Goal: Task Accomplishment & Management: Complete application form

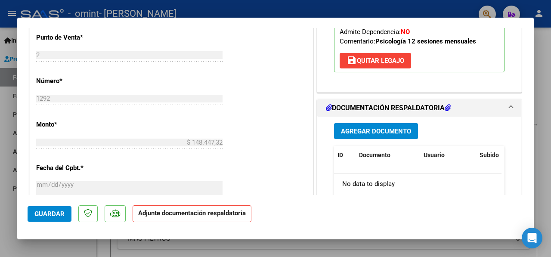
scroll to position [362, 0]
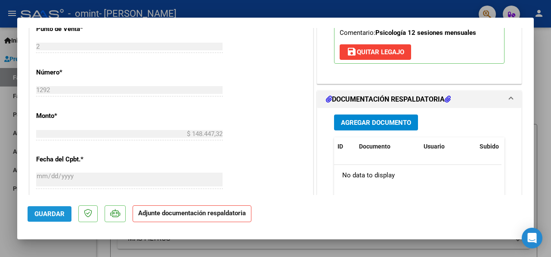
click at [43, 211] on span "Guardar" at bounding box center [49, 214] width 30 height 8
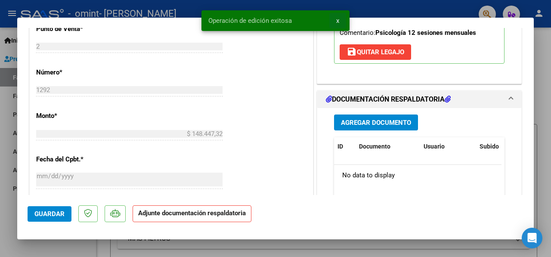
click at [340, 19] on button "x" at bounding box center [337, 20] width 17 height 15
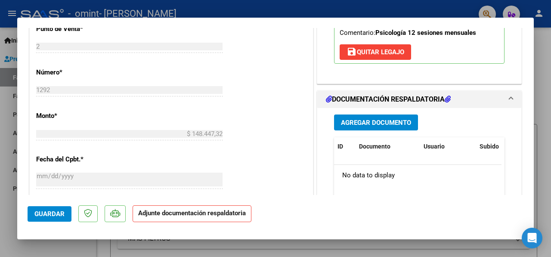
click at [542, 145] on div at bounding box center [275, 128] width 551 height 257
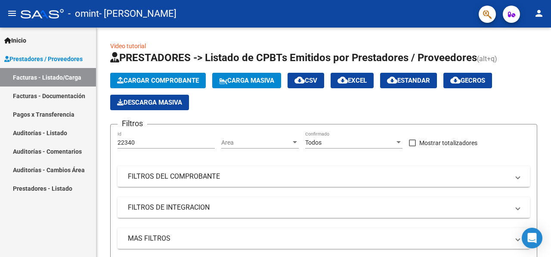
click at [50, 92] on link "Facturas - Documentación" at bounding box center [48, 95] width 96 height 18
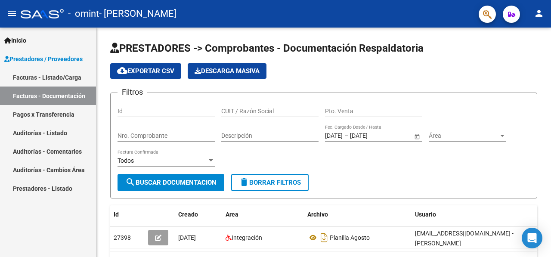
click at [53, 60] on span "Prestadores / Proveedores" at bounding box center [43, 58] width 78 height 9
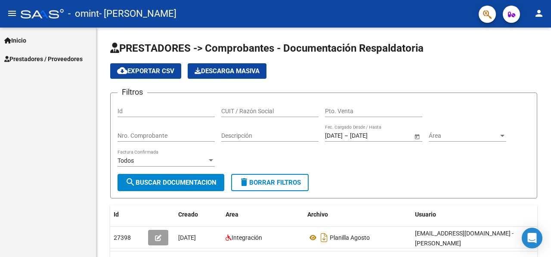
click at [20, 37] on span "Inicio" at bounding box center [15, 40] width 22 height 9
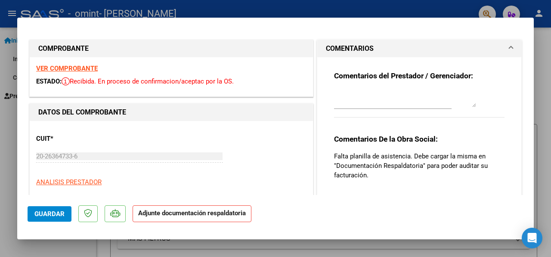
click at [265, 6] on div at bounding box center [275, 128] width 551 height 257
type input "$ 0,00"
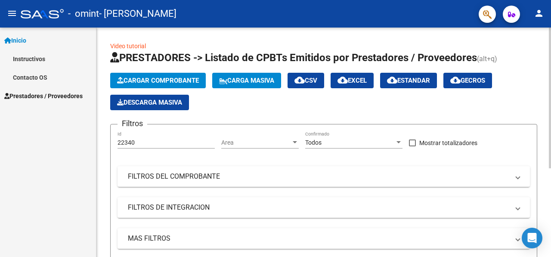
click at [159, 81] on span "Cargar Comprobante" at bounding box center [158, 81] width 82 height 8
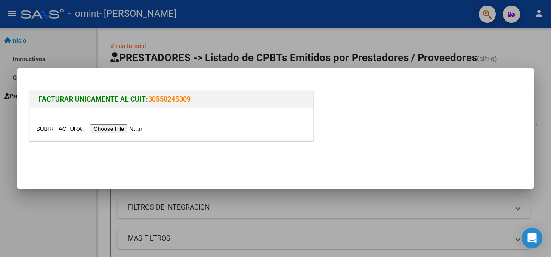
click at [127, 128] on input "file" at bounding box center [90, 128] width 109 height 9
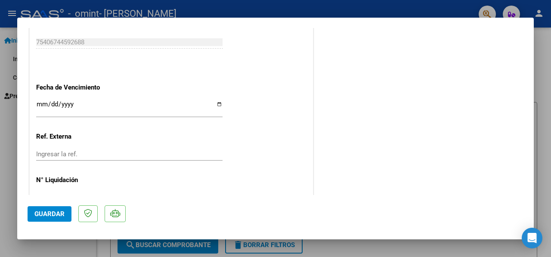
scroll to position [506, 0]
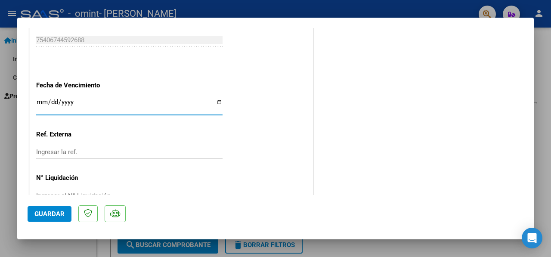
click at [214, 103] on input "Ingresar la fecha" at bounding box center [129, 106] width 186 height 14
type input "[DATE]"
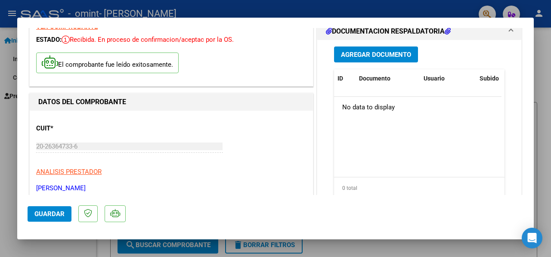
scroll to position [0, 0]
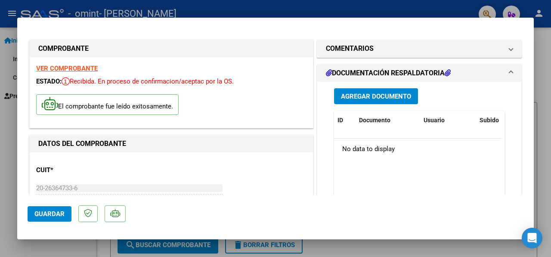
click at [349, 100] on button "Agregar Documento" at bounding box center [376, 96] width 84 height 16
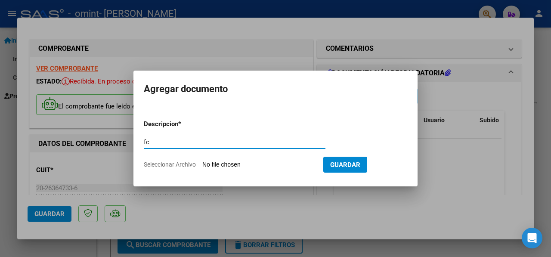
type input "f"
type input "planilla [DATE]"
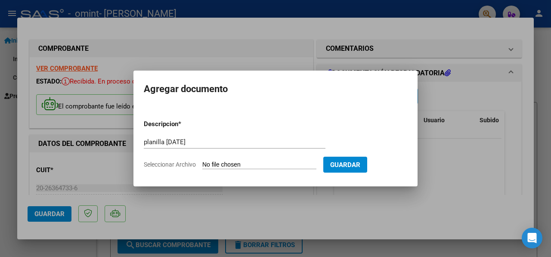
click at [265, 162] on input "Seleccionar Archivo" at bounding box center [259, 165] width 114 height 8
type input "C:\fakepath\planilla vaca [DATE].pdf"
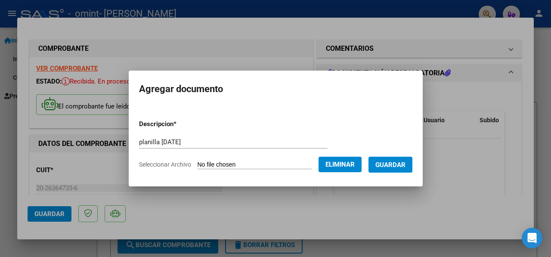
click at [405, 164] on span "Guardar" at bounding box center [390, 165] width 30 height 8
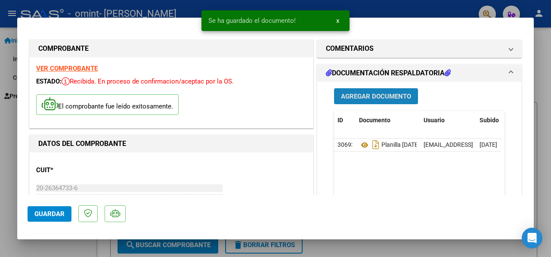
click at [382, 98] on span "Agregar Documento" at bounding box center [376, 96] width 70 height 8
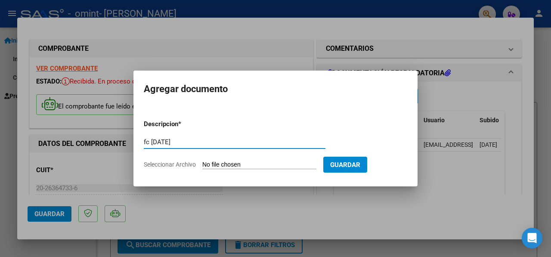
type input "fc [DATE]"
click at [269, 161] on input "Seleccionar Archivo" at bounding box center [259, 165] width 114 height 8
type input "C:\fakepath\vacaseptiembre25.pdf"
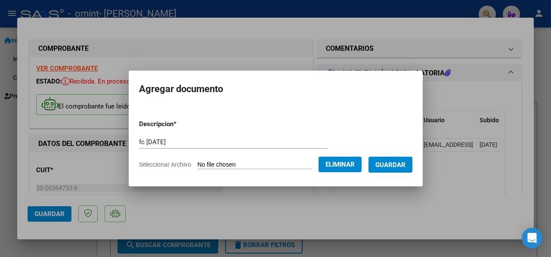
click at [391, 160] on span "Guardar" at bounding box center [390, 164] width 30 height 8
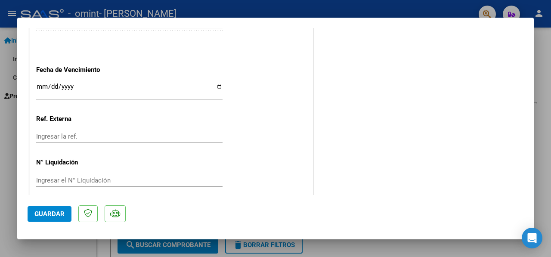
scroll to position [530, 0]
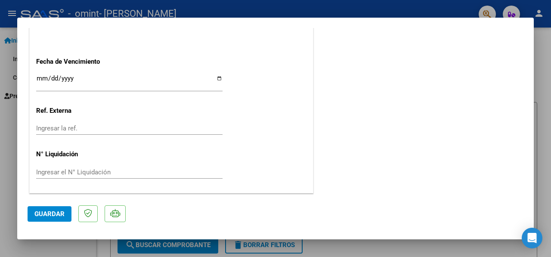
click at [36, 214] on span "Guardar" at bounding box center [49, 214] width 30 height 8
click at [37, 212] on span "Guardar" at bounding box center [49, 214] width 30 height 8
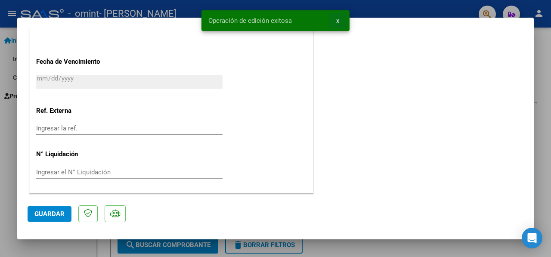
click at [340, 17] on button "x" at bounding box center [337, 20] width 17 height 15
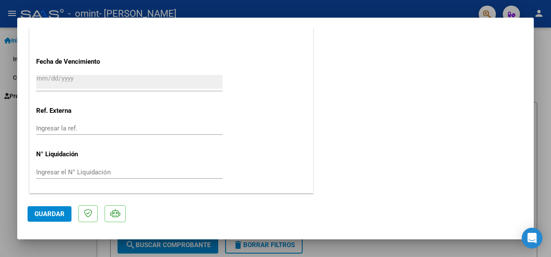
click at [546, 108] on div at bounding box center [275, 128] width 551 height 257
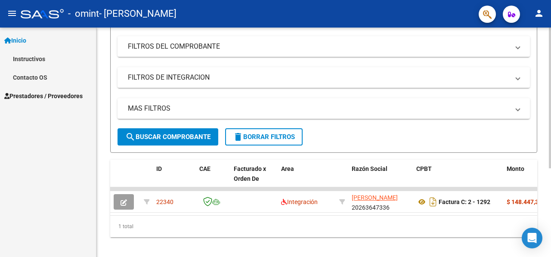
scroll to position [145, 0]
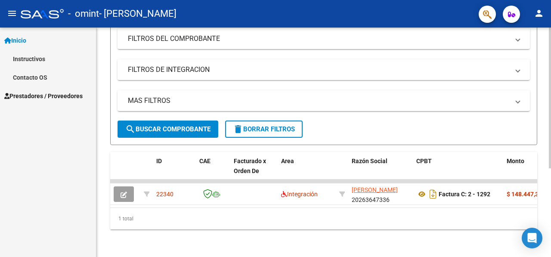
click at [550, 209] on div at bounding box center [549, 186] width 2 height 141
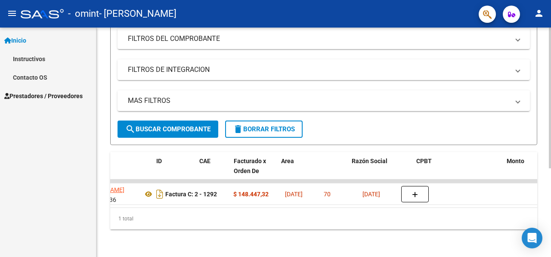
scroll to position [0, 0]
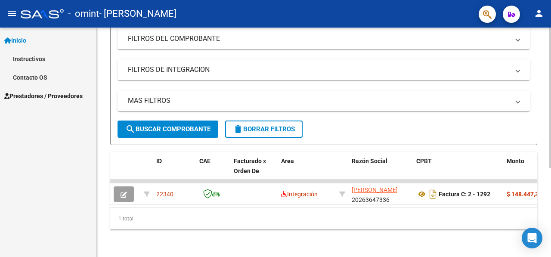
click at [550, 182] on div at bounding box center [549, 186] width 2 height 141
click at [128, 124] on mat-icon "search" at bounding box center [130, 129] width 10 height 10
click at [142, 125] on span "search Buscar Comprobante" at bounding box center [167, 129] width 85 height 8
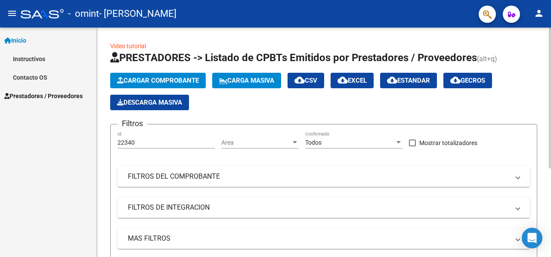
click at [539, 70] on div "Video tutorial PRESTADORES -> Listado de CPBTs Emitidos por Prestadores / Prove…" at bounding box center [324, 211] width 456 height 367
click at [192, 144] on input "22340" at bounding box center [165, 142] width 97 height 7
click at [254, 147] on div "Area Area" at bounding box center [259, 139] width 77 height 17
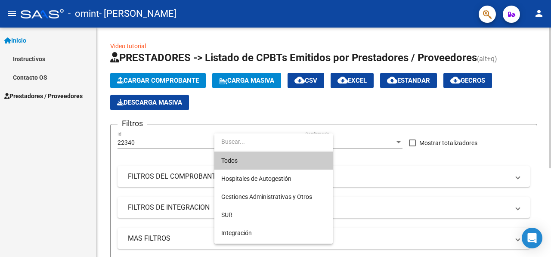
click at [254, 147] on input "dropdown search" at bounding box center [273, 141] width 118 height 18
click at [392, 141] on div at bounding box center [275, 128] width 551 height 257
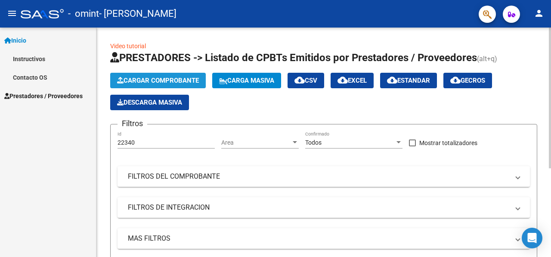
click at [151, 75] on button "Cargar Comprobante" at bounding box center [157, 80] width 95 height 15
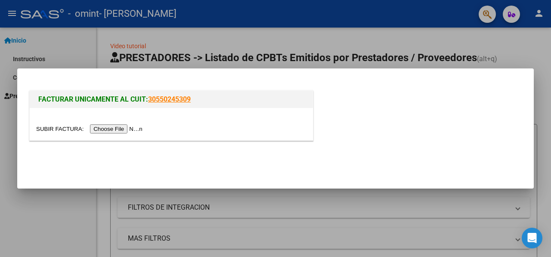
click at [128, 126] on input "file" at bounding box center [90, 128] width 109 height 9
click at [545, 89] on div at bounding box center [275, 128] width 551 height 257
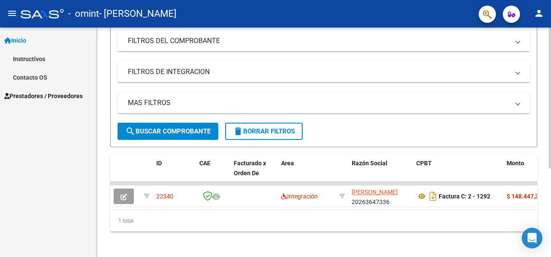
scroll to position [145, 0]
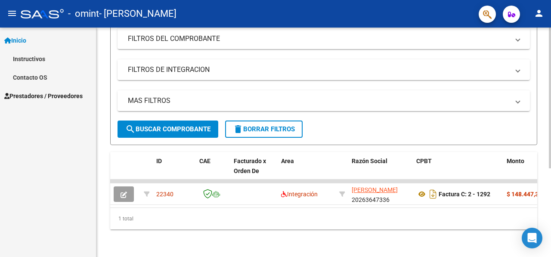
click at [550, 186] on div at bounding box center [549, 186] width 2 height 141
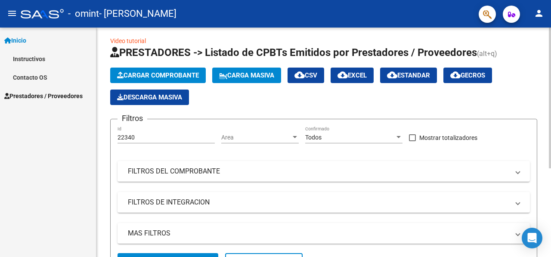
scroll to position [0, 0]
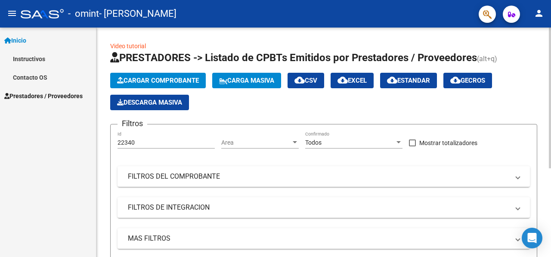
click at [534, 68] on div "Video tutorial PRESTADORES -> Listado de CPBTs Emitidos por Prestadores / Prove…" at bounding box center [324, 211] width 456 height 367
click at [14, 13] on mat-icon "menu" at bounding box center [12, 13] width 10 height 10
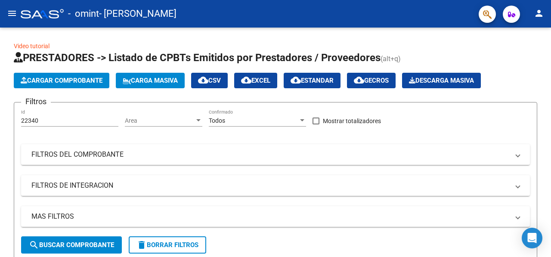
drag, startPoint x: 527, startPoint y: 42, endPoint x: 509, endPoint y: 24, distance: 25.9
click at [509, 24] on div "menu - omint - [PERSON_NAME] person Inicio Instructivos Contacto OS Prestadores…" at bounding box center [275, 128] width 551 height 257
click at [543, 15] on mat-icon "person" at bounding box center [538, 13] width 10 height 10
click at [435, 43] on div at bounding box center [275, 128] width 551 height 257
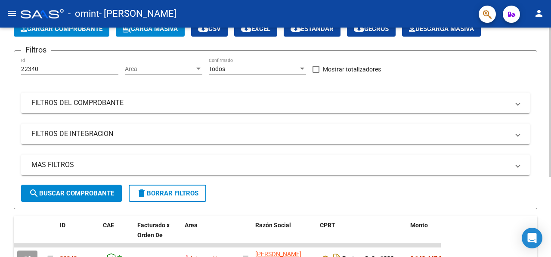
scroll to position [123, 0]
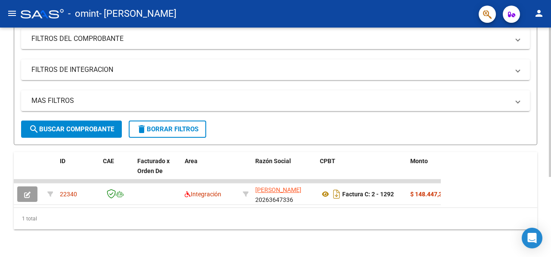
click at [550, 248] on div at bounding box center [549, 182] width 2 height 149
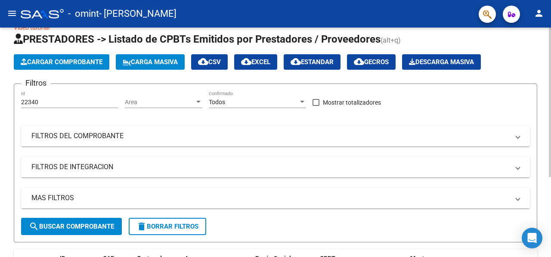
scroll to position [8, 0]
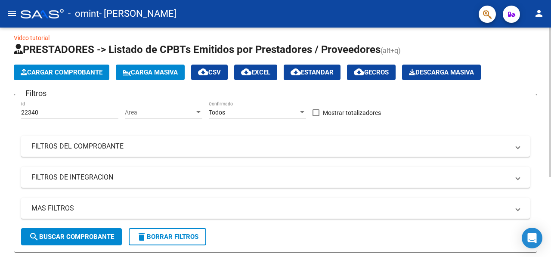
click at [540, 75] on div "Video tutorial PRESTADORES -> Listado de CPBTs Emitidos por Prestadores / Prove…" at bounding box center [276, 191] width 553 height 345
click at [14, 13] on mat-icon "menu" at bounding box center [12, 13] width 10 height 10
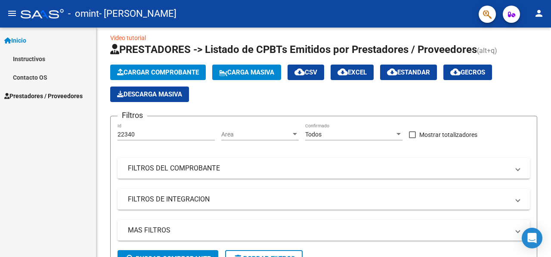
click at [25, 96] on span "Prestadores / Proveedores" at bounding box center [43, 95] width 78 height 9
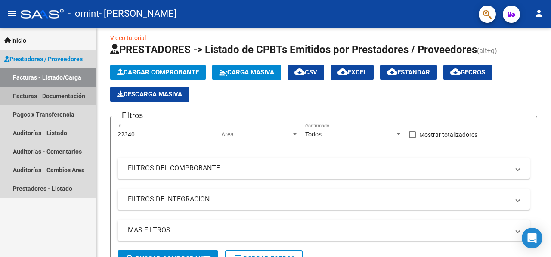
click at [25, 96] on link "Facturas - Documentación" at bounding box center [48, 95] width 96 height 18
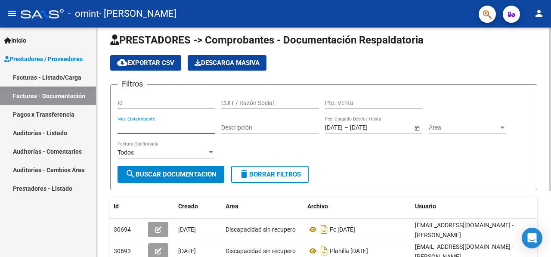
click at [140, 129] on input "Nro. Comprobante" at bounding box center [165, 127] width 97 height 7
click at [488, 194] on div "PRESTADORES -> Comprobantes - Documentación Respaldatoria cloud_download Export…" at bounding box center [323, 170] width 427 height 274
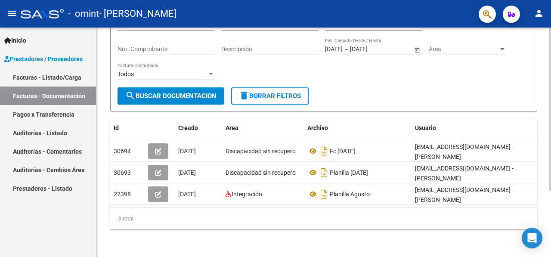
scroll to position [93, 0]
click at [549, 200] on div at bounding box center [549, 175] width 2 height 163
drag, startPoint x: 415, startPoint y: 151, endPoint x: 514, endPoint y: 122, distance: 102.9
click at [514, 123] on div "Usuario" at bounding box center [476, 128] width 122 height 10
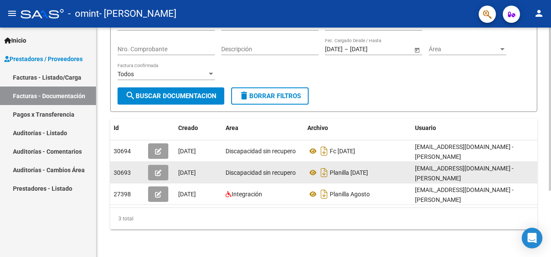
click at [377, 166] on div "Planilla [DATE]" at bounding box center [357, 173] width 101 height 14
drag, startPoint x: 377, startPoint y: 164, endPoint x: 371, endPoint y: 164, distance: 6.0
click at [371, 166] on div "Planilla [DATE]" at bounding box center [357, 173] width 101 height 14
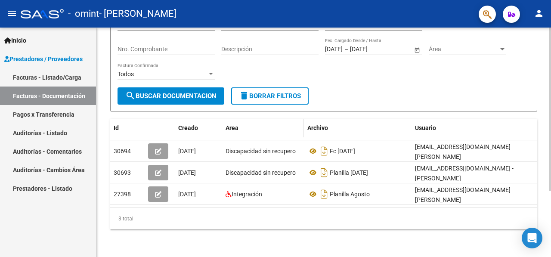
drag, startPoint x: 374, startPoint y: 150, endPoint x: 286, endPoint y: 119, distance: 93.3
click at [286, 123] on div "Area" at bounding box center [262, 128] width 75 height 10
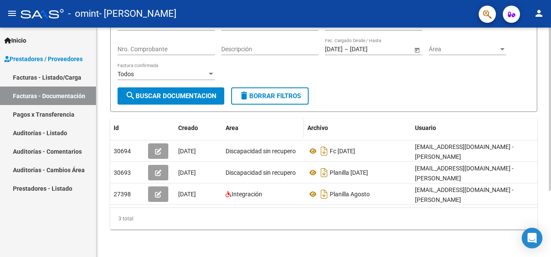
click at [286, 123] on div "Area" at bounding box center [262, 128] width 75 height 10
